Goal: Find contact information: Find contact information

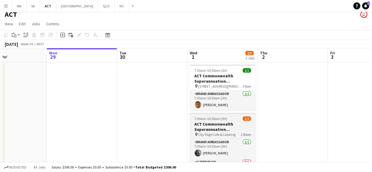
scroll to position [29, 0]
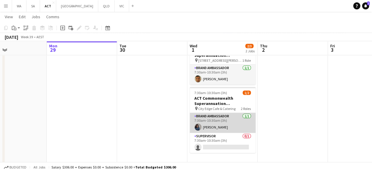
click at [221, 120] on app-card-role "Brand Ambassador [DATE] 7:30am-10:30am (3h) [PERSON_NAME]" at bounding box center [223, 123] width 66 height 20
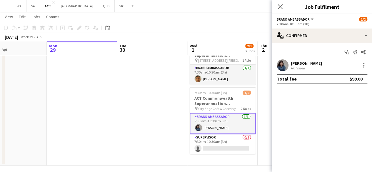
click at [286, 63] on app-user-avatar at bounding box center [283, 65] width 12 height 12
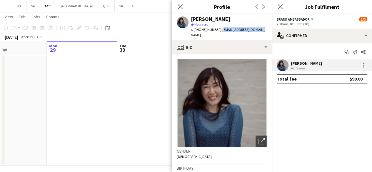
drag, startPoint x: 254, startPoint y: 30, endPoint x: 217, endPoint y: 30, distance: 37.7
click at [217, 30] on span "| [EMAIL_ADDRESS][DOMAIN_NAME]" at bounding box center [228, 32] width 74 height 10
copy span "[EMAIL_ADDRESS][DOMAIN_NAME]"
click at [149, 71] on app-date-cell at bounding box center [152, 101] width 70 height 129
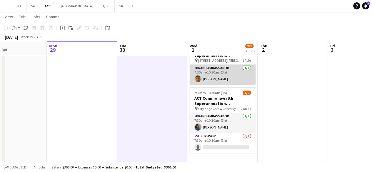
click at [206, 83] on app-card-role "Brand Ambassador [DATE] 7:30am-10:30am (3h) [PERSON_NAME]" at bounding box center [223, 75] width 66 height 20
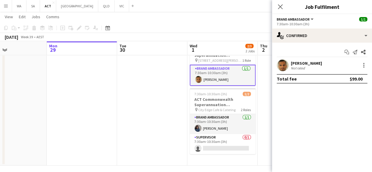
click at [320, 66] on div "[PERSON_NAME] Not rated" at bounding box center [322, 65] width 100 height 12
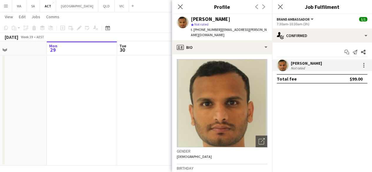
drag, startPoint x: 229, startPoint y: 19, endPoint x: 193, endPoint y: 19, distance: 36.2
click at [193, 19] on div "[PERSON_NAME]" at bounding box center [229, 18] width 77 height 5
click at [194, 19] on div "[PERSON_NAME]" at bounding box center [210, 18] width 39 height 5
drag, startPoint x: 257, startPoint y: 30, endPoint x: 217, endPoint y: 29, distance: 40.0
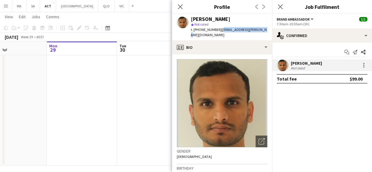
click at [217, 29] on div "[PERSON_NAME] star Not rated t. [PHONE_NUMBER] | [EMAIL_ADDRESS][PERSON_NAME][D…" at bounding box center [222, 27] width 100 height 26
copy span "[EMAIL_ADDRESS][PERSON_NAME][DOMAIN_NAME]"
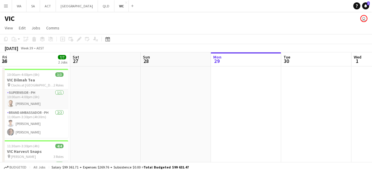
scroll to position [0, 141]
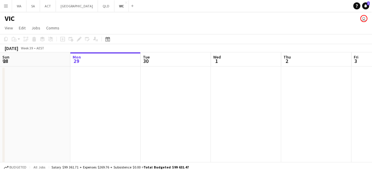
click at [4, 6] on app-icon "Menu" at bounding box center [6, 6] width 5 height 5
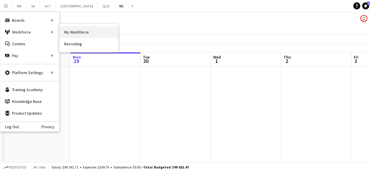
click at [71, 36] on link "My Workforce" at bounding box center [88, 32] width 59 height 12
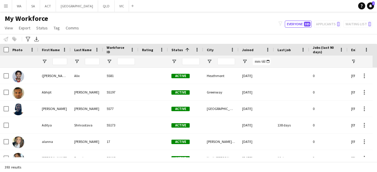
click at [331, 21] on div "filter-1 Everyone 385 Applicants 0 Waiting list 0" at bounding box center [324, 24] width 103 height 7
click at [324, 24] on div "filter-1 Everyone 385 Applicants 0 Waiting list 0" at bounding box center [324, 24] width 103 height 7
